Goal: Information Seeking & Learning: Learn about a topic

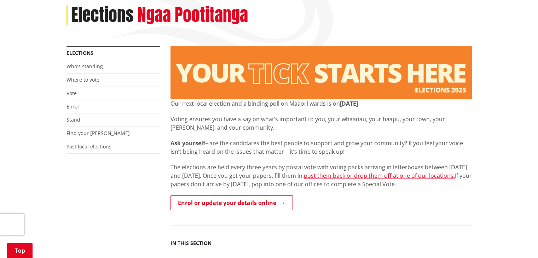
scroll to position [97, 0]
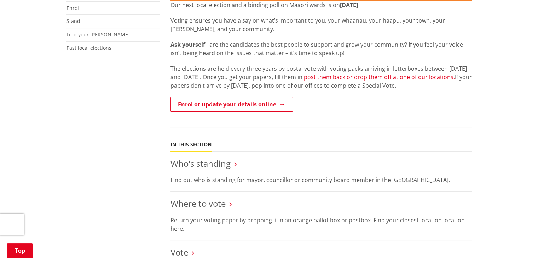
scroll to position [192, 0]
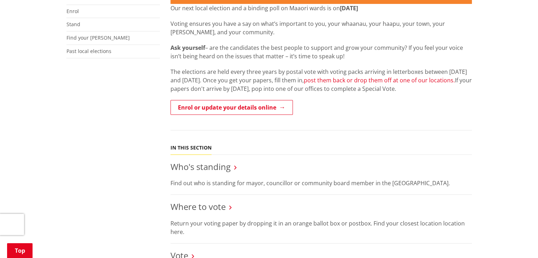
click at [368, 82] on link "post them back or drop them off at one of our locations." at bounding box center [379, 80] width 151 height 8
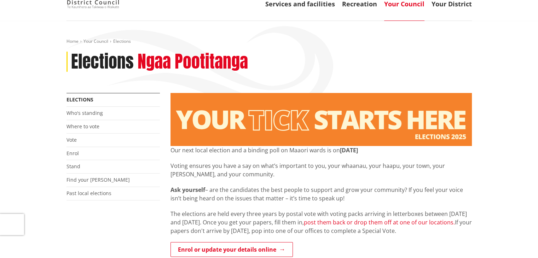
scroll to position [56, 0]
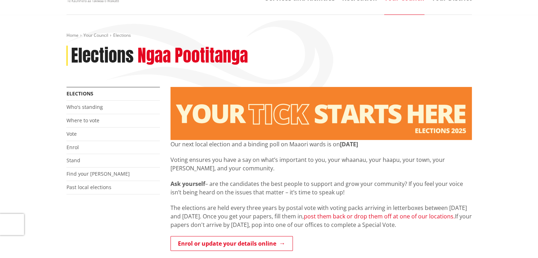
click at [339, 214] on link "post them back or drop them off at one of our locations." at bounding box center [379, 217] width 151 height 8
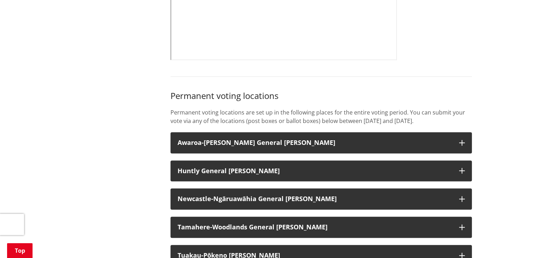
scroll to position [484, 0]
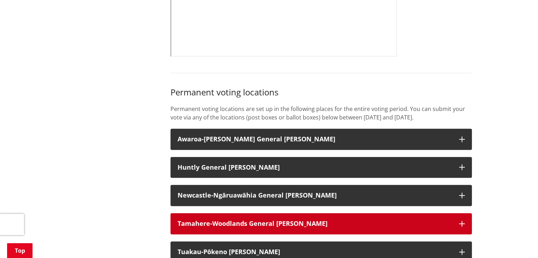
click at [207, 228] on strong "Tamahere-Woodlands General [PERSON_NAME]" at bounding box center [253, 223] width 150 height 8
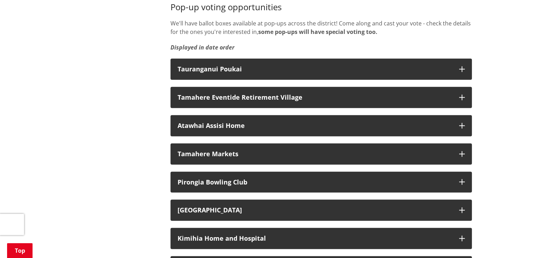
scroll to position [1674, 0]
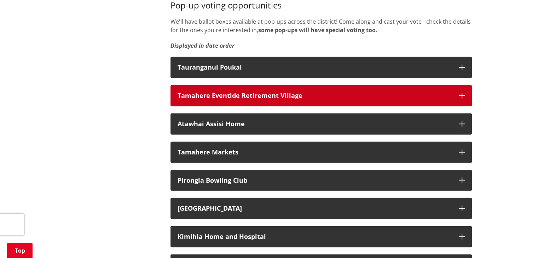
click at [379, 99] on div "Tamahere Eventide Retirement Village" at bounding box center [315, 95] width 275 height 7
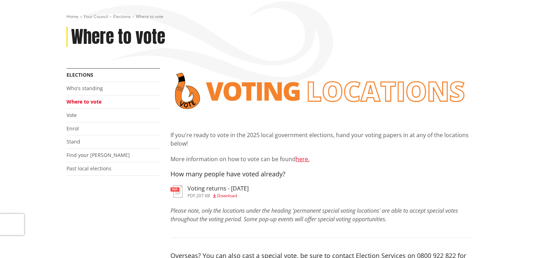
scroll to position [67, 0]
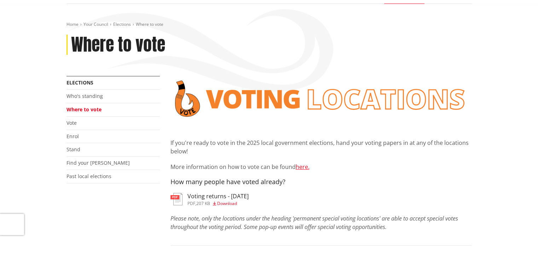
click at [213, 197] on h3 "Voting returns - [DATE]" at bounding box center [218, 196] width 61 height 7
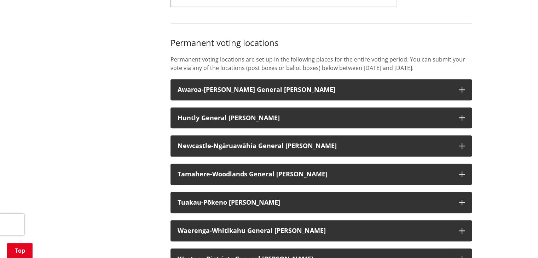
scroll to position [534, 0]
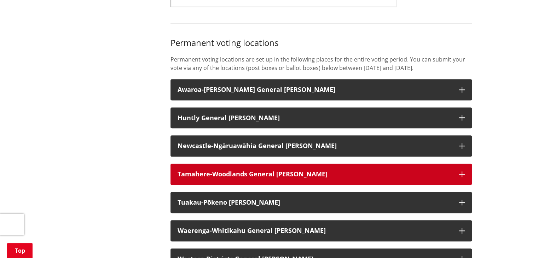
click at [220, 178] on strong "Tamahere-Woodlands General [PERSON_NAME]" at bounding box center [253, 174] width 150 height 8
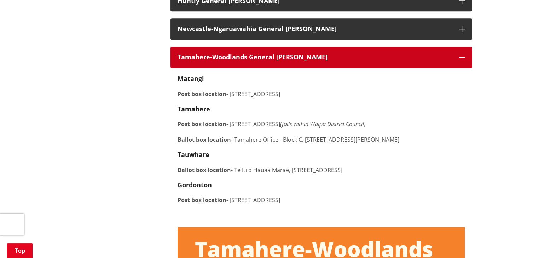
scroll to position [651, 0]
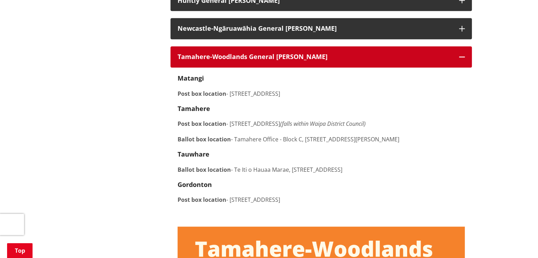
click at [462, 60] on icon "button" at bounding box center [462, 57] width 6 height 6
